Goal: Information Seeking & Learning: Learn about a topic

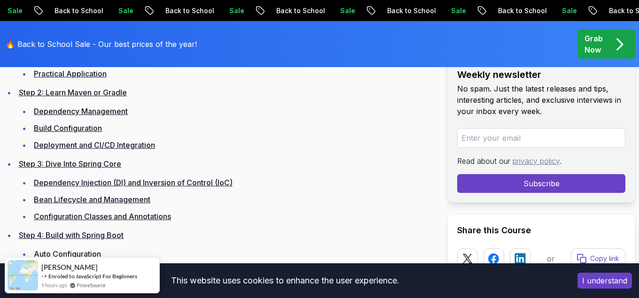
scroll to position [1630, 0]
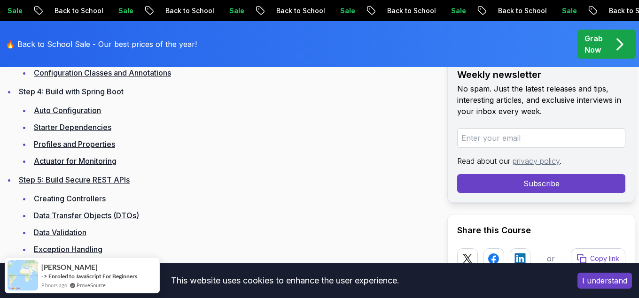
click at [69, 106] on link "Auto Configuration" at bounding box center [67, 110] width 67 height 9
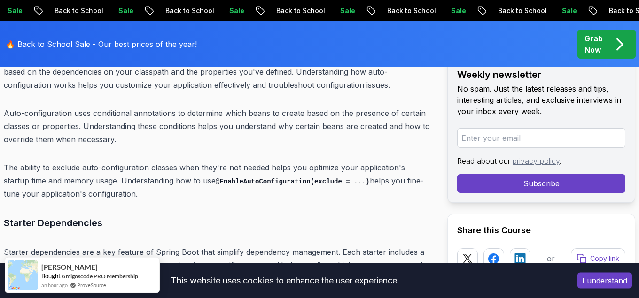
scroll to position [5537, 0]
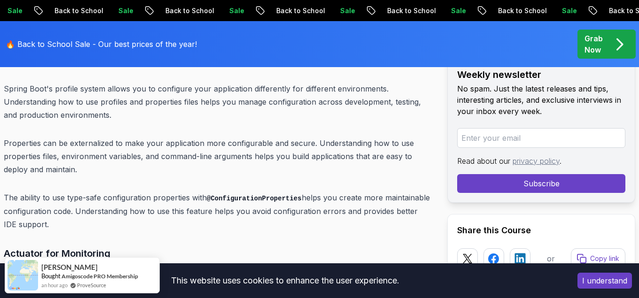
click at [558, 11] on p "Sale" at bounding box center [573, 10] width 30 height 9
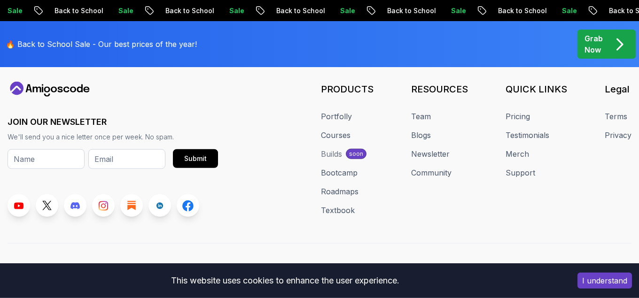
scroll to position [4506, 0]
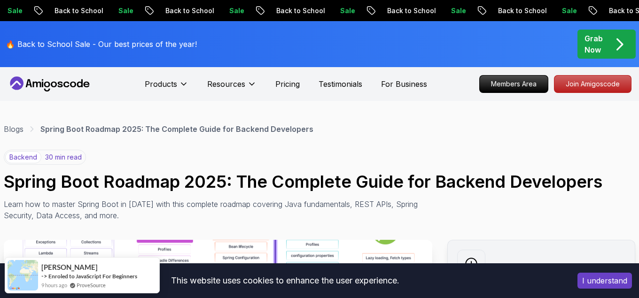
scroll to position [432, 0]
